Goal: Task Accomplishment & Management: Manage account settings

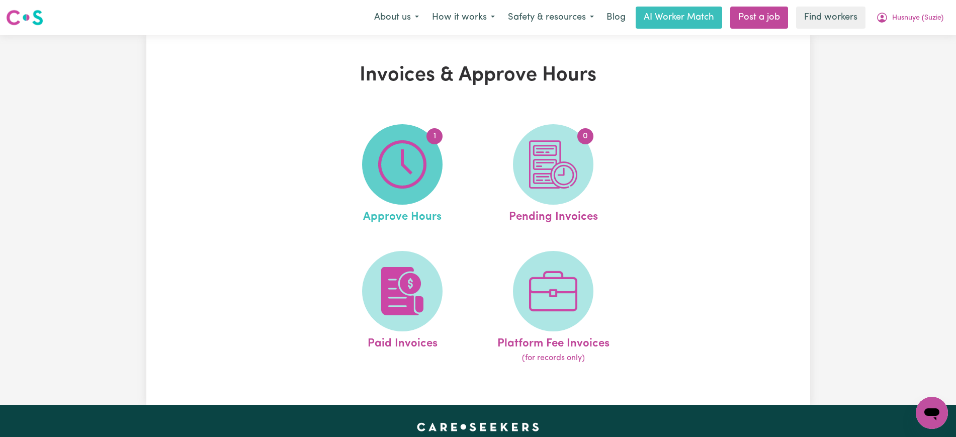
click at [368, 166] on span "1" at bounding box center [402, 164] width 80 height 80
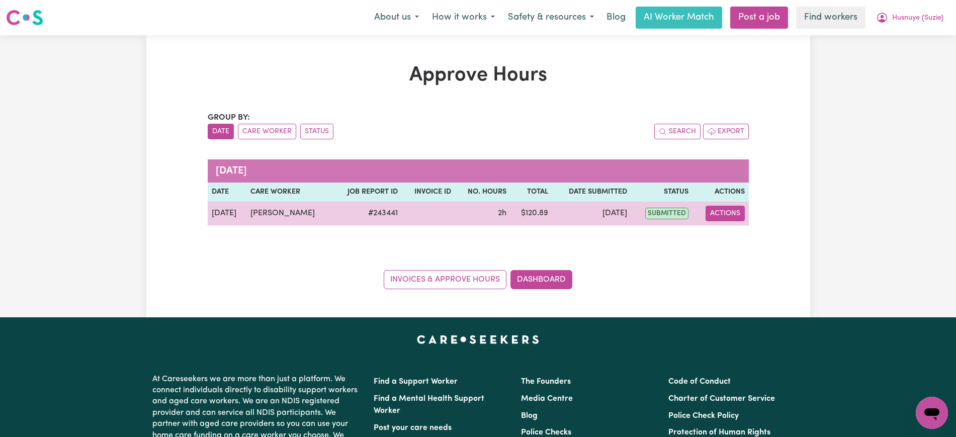
click at [731, 216] on button "Actions" at bounding box center [724, 214] width 39 height 16
click at [737, 232] on link "View Job Report" at bounding box center [749, 237] width 86 height 20
select select "pm"
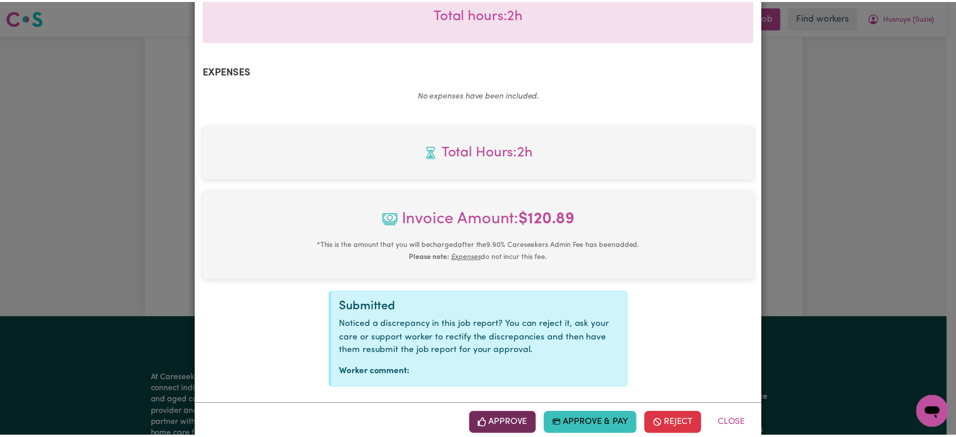
scroll to position [352, 0]
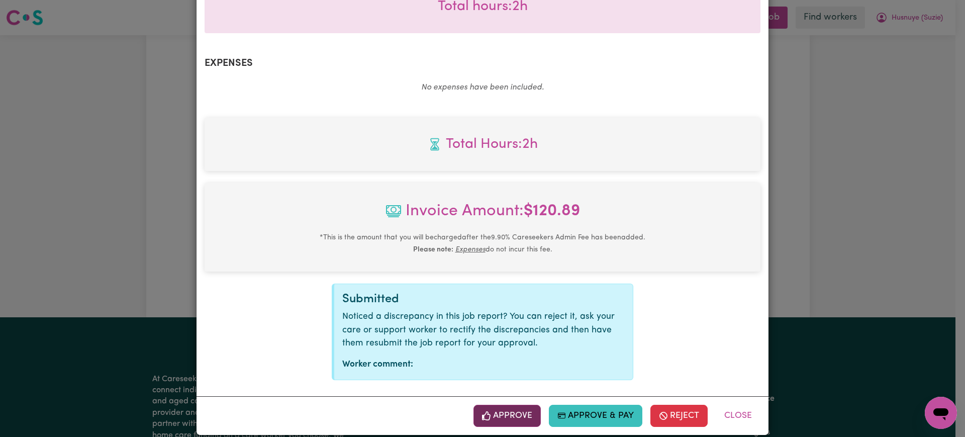
click at [524, 405] on button "Approve" at bounding box center [507, 416] width 67 height 22
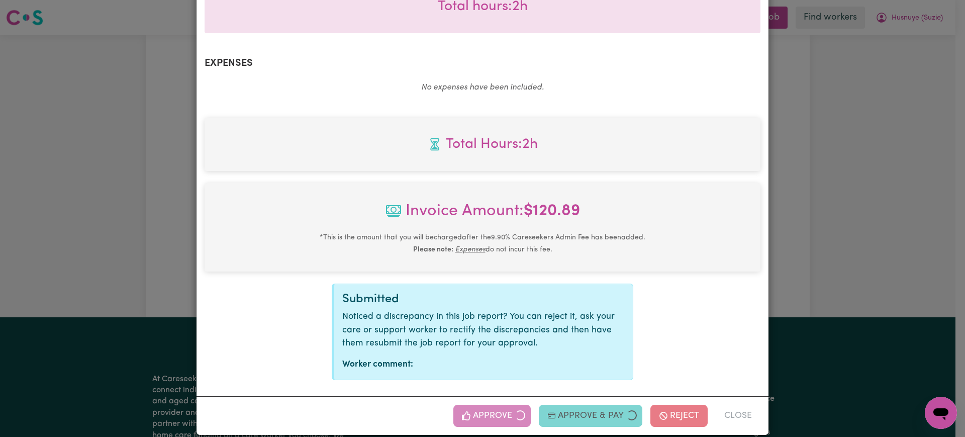
click at [845, 227] on div "Job Report # 243441 - [PERSON_NAME] Summary Job report # 243441 Client name: Hu…" at bounding box center [482, 218] width 965 height 437
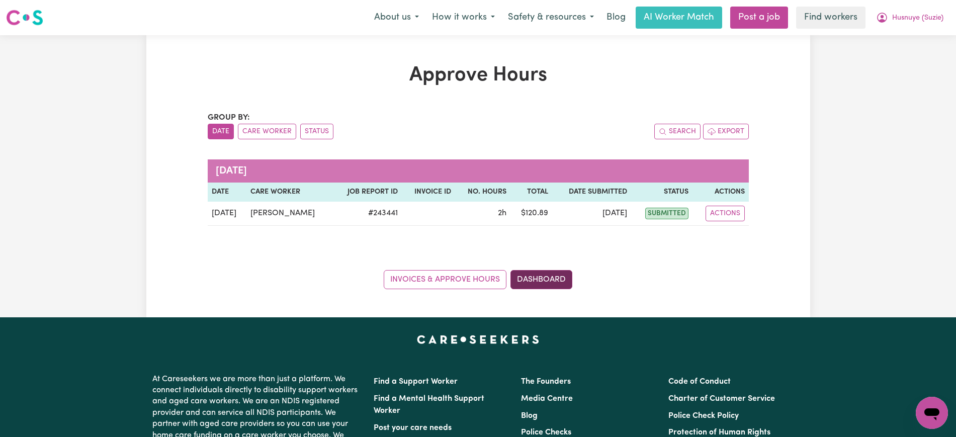
click at [557, 278] on link "Dashboard" at bounding box center [541, 279] width 62 height 19
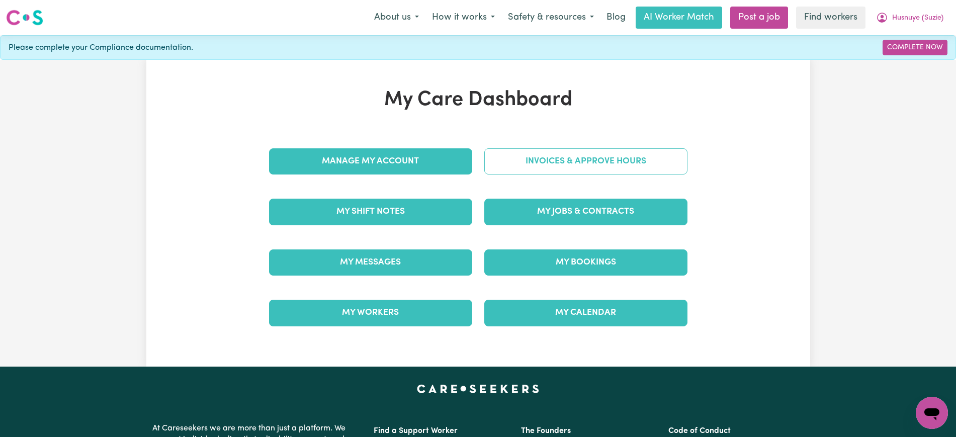
click at [520, 163] on link "Invoices & Approve Hours" at bounding box center [585, 161] width 203 height 26
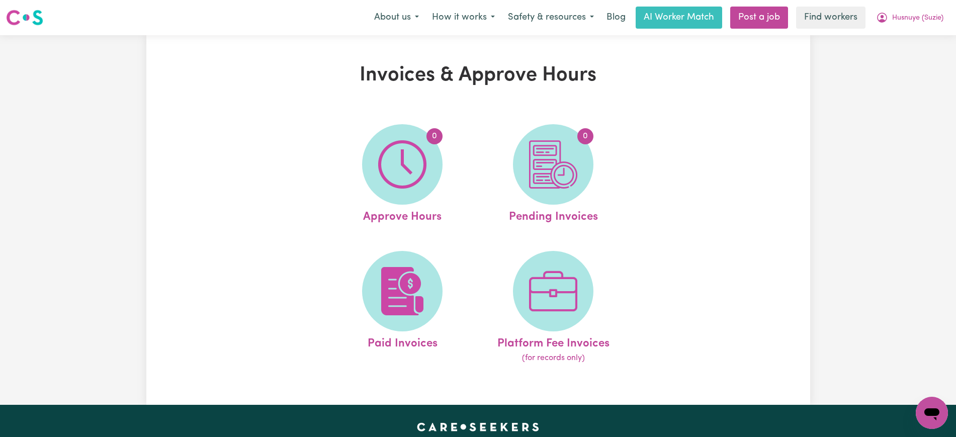
click at [541, 180] on img at bounding box center [553, 164] width 48 height 48
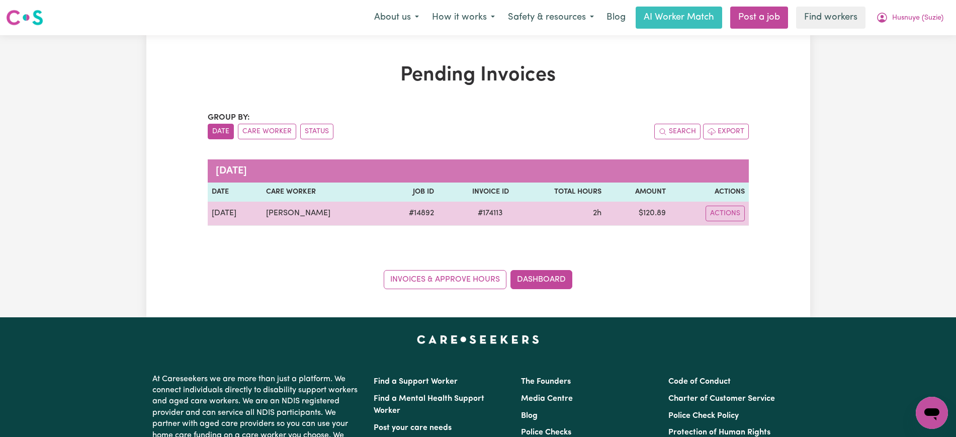
click at [489, 213] on span "# 174113" at bounding box center [490, 213] width 37 height 12
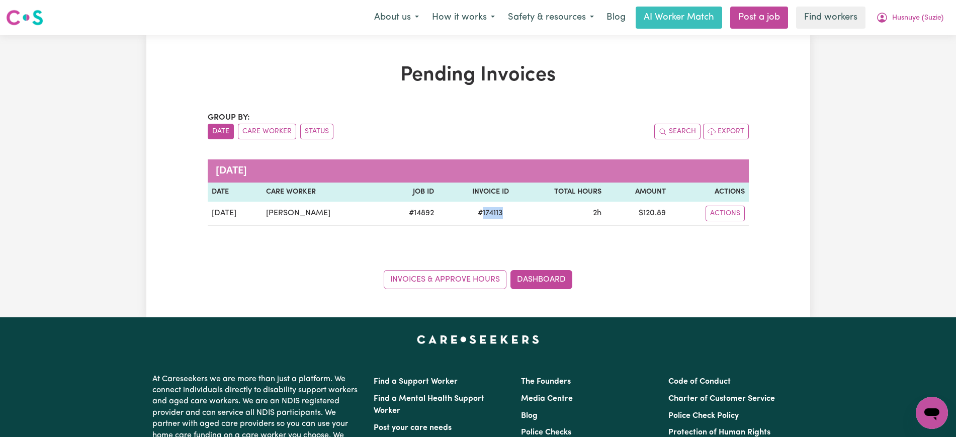
copy span "174113"
click at [914, 12] on button "Husnuye (Suzie)" at bounding box center [909, 17] width 80 height 21
click at [913, 63] on link "Logout" at bounding box center [909, 57] width 79 height 19
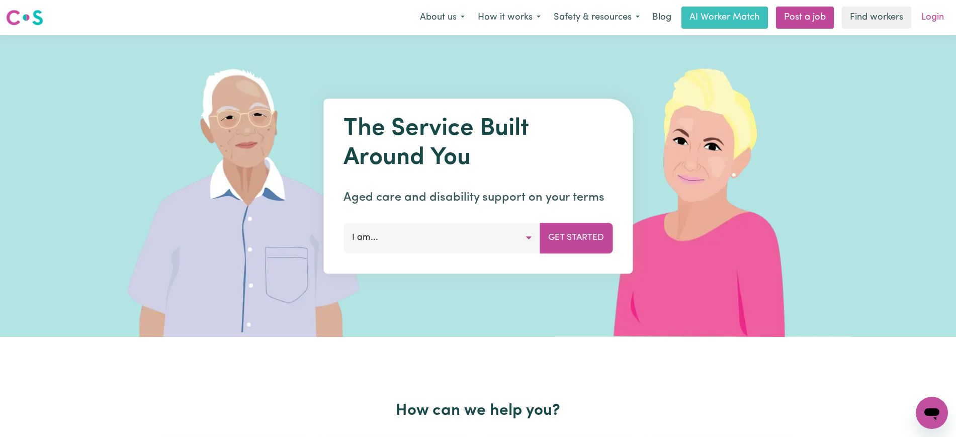
click at [934, 23] on link "Login" at bounding box center [932, 18] width 35 height 22
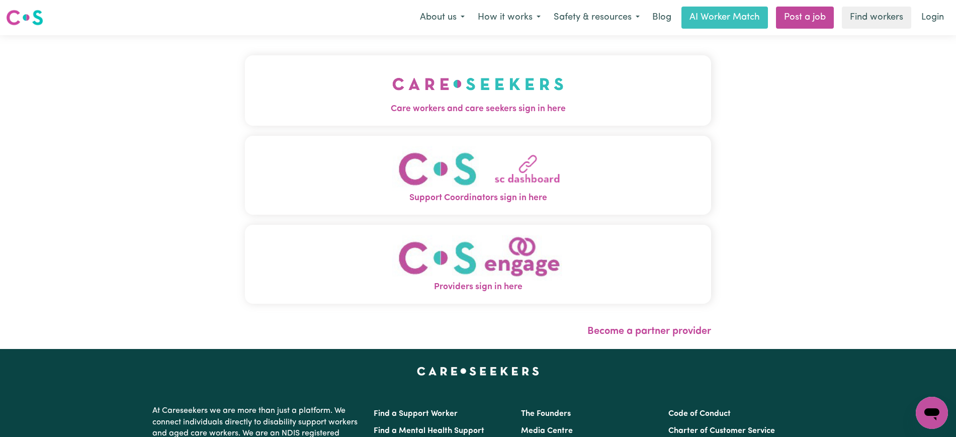
click at [467, 115] on span "Care workers and care seekers sign in here" at bounding box center [478, 109] width 466 height 13
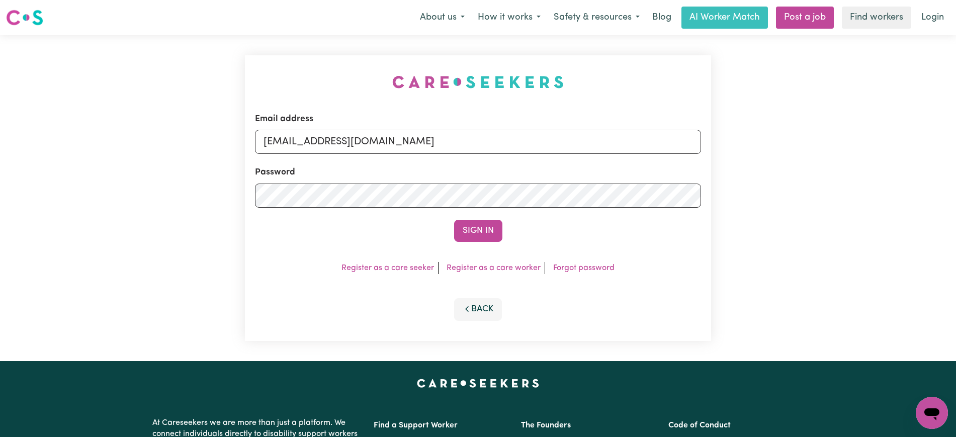
click at [303, 36] on div "Email address [EMAIL_ADDRESS][DOMAIN_NAME] Password Sign In Register as a care …" at bounding box center [478, 198] width 478 height 326
drag, startPoint x: 316, startPoint y: 141, endPoint x: 849, endPoint y: 143, distance: 533.0
click at [849, 143] on div "Email address [EMAIL_ADDRESS][DOMAIN_NAME] Password Sign In Register as a care …" at bounding box center [478, 198] width 956 height 326
type input "[EMAIL_ADDRESS][DOMAIN_NAME]"
click at [483, 231] on button "Sign In" at bounding box center [478, 231] width 48 height 22
